Goal: Information Seeking & Learning: Learn about a topic

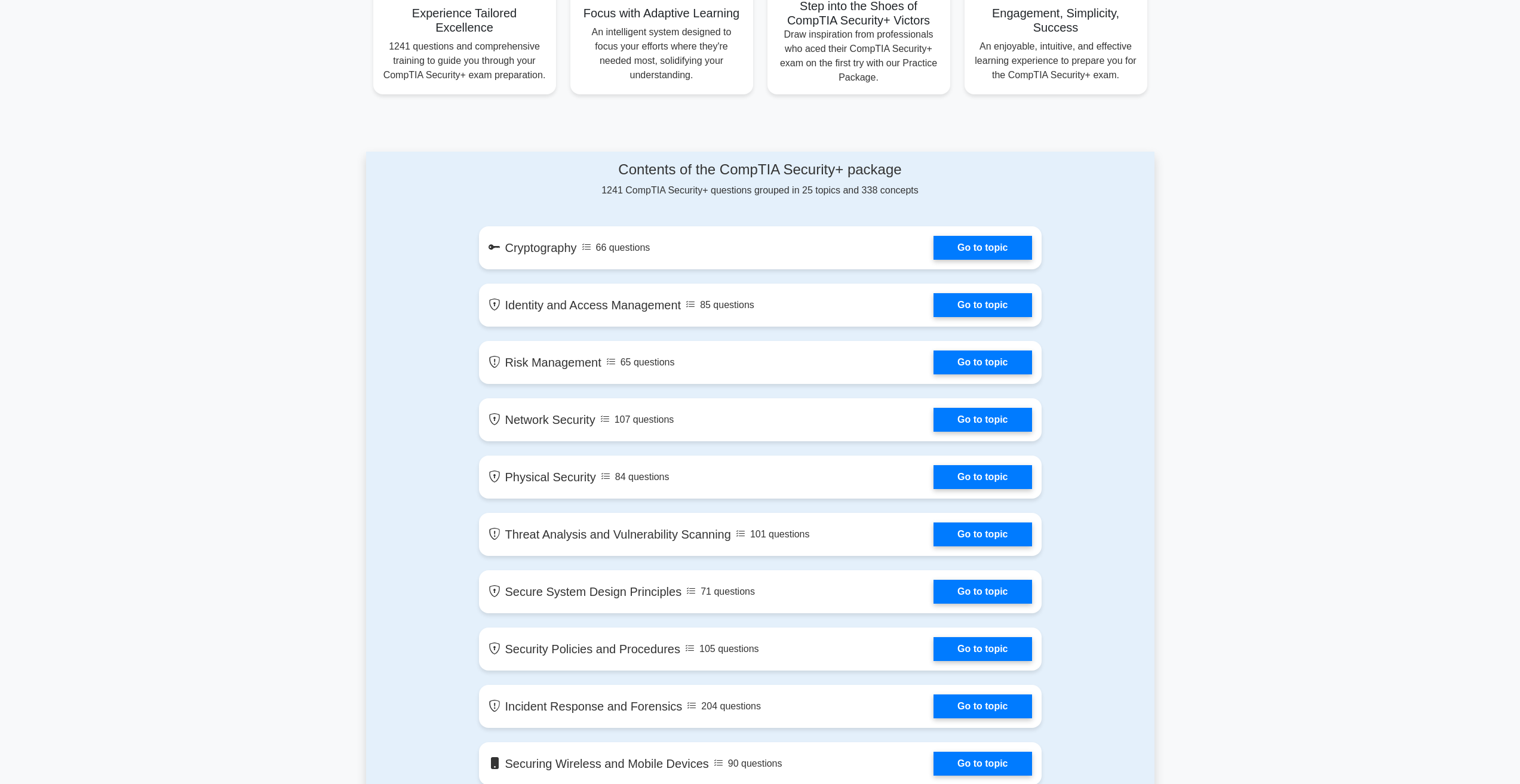
scroll to position [478, 0]
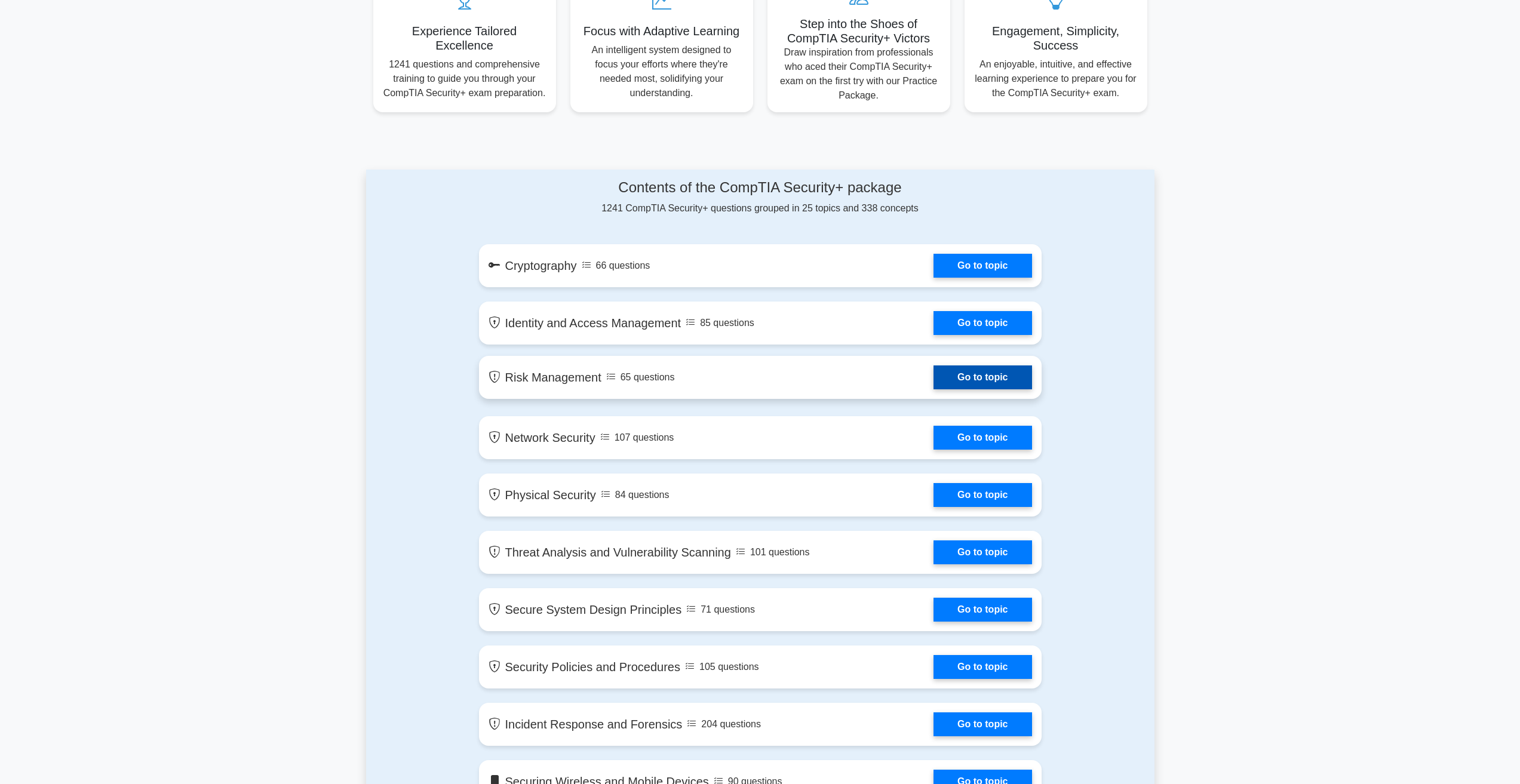
click at [933, 379] on link "Go to topic" at bounding box center [982, 377] width 98 height 24
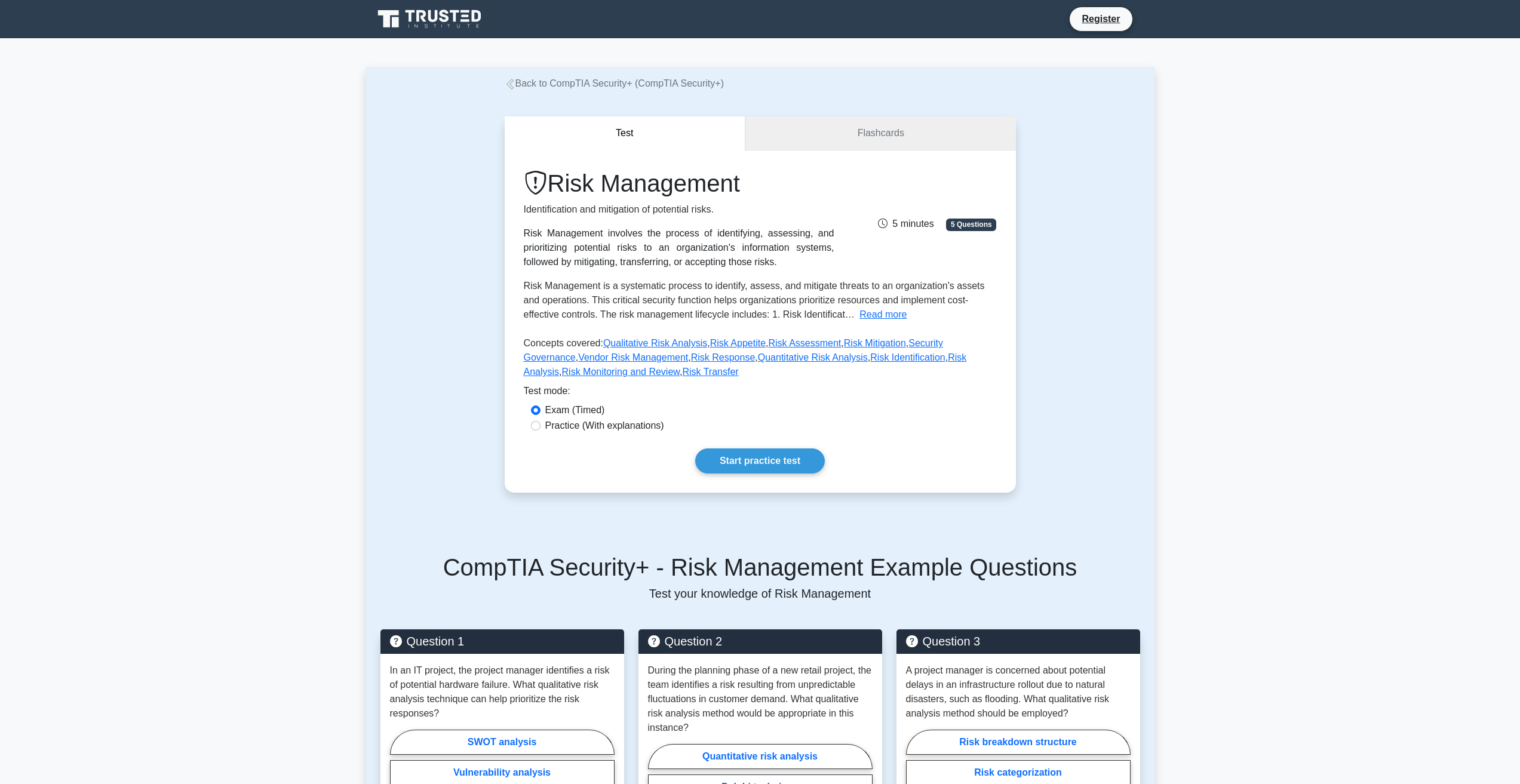
click at [839, 122] on link "Flashcards" at bounding box center [880, 134] width 270 height 34
